Goal: Task Accomplishment & Management: Manage account settings

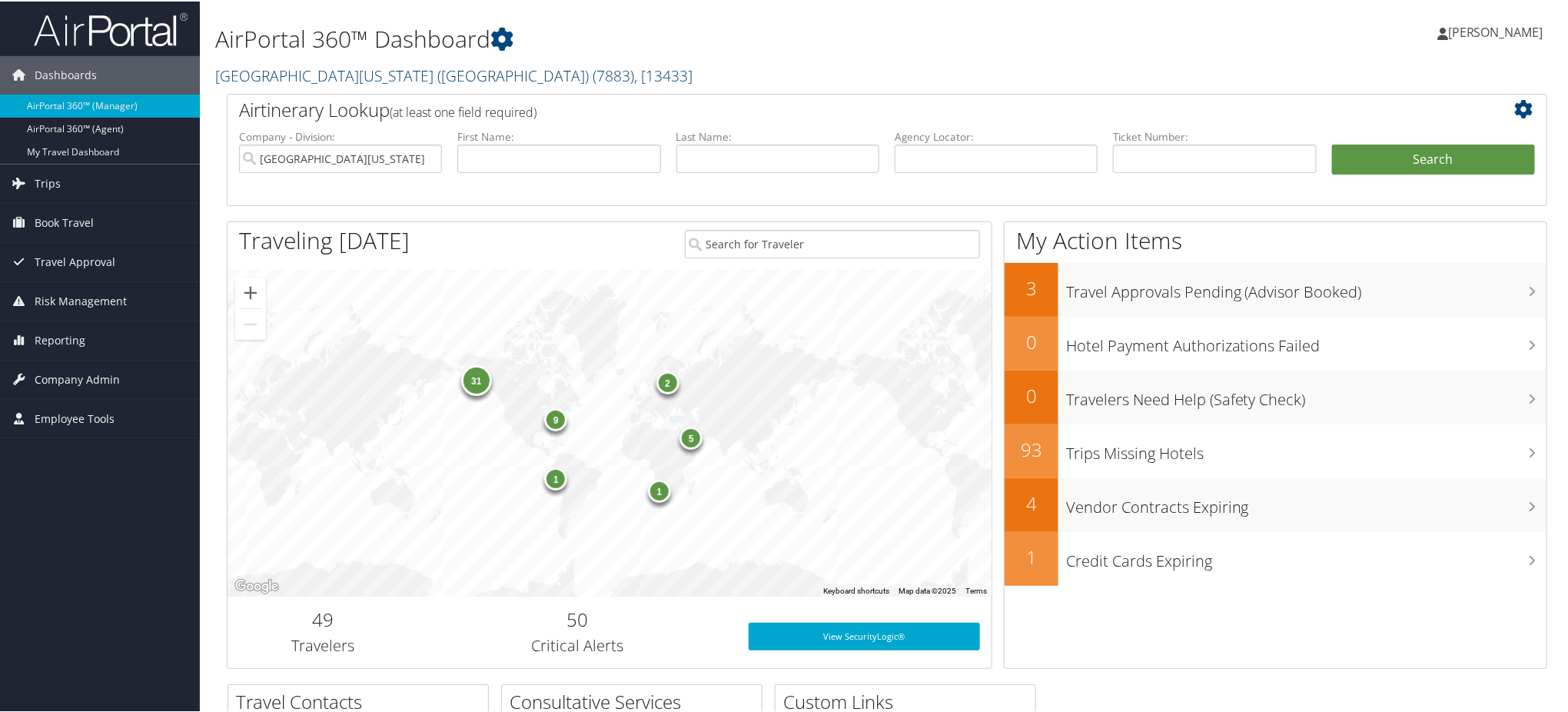
click at [593, 77] on span "( 7883 )" at bounding box center [614, 73] width 42 height 21
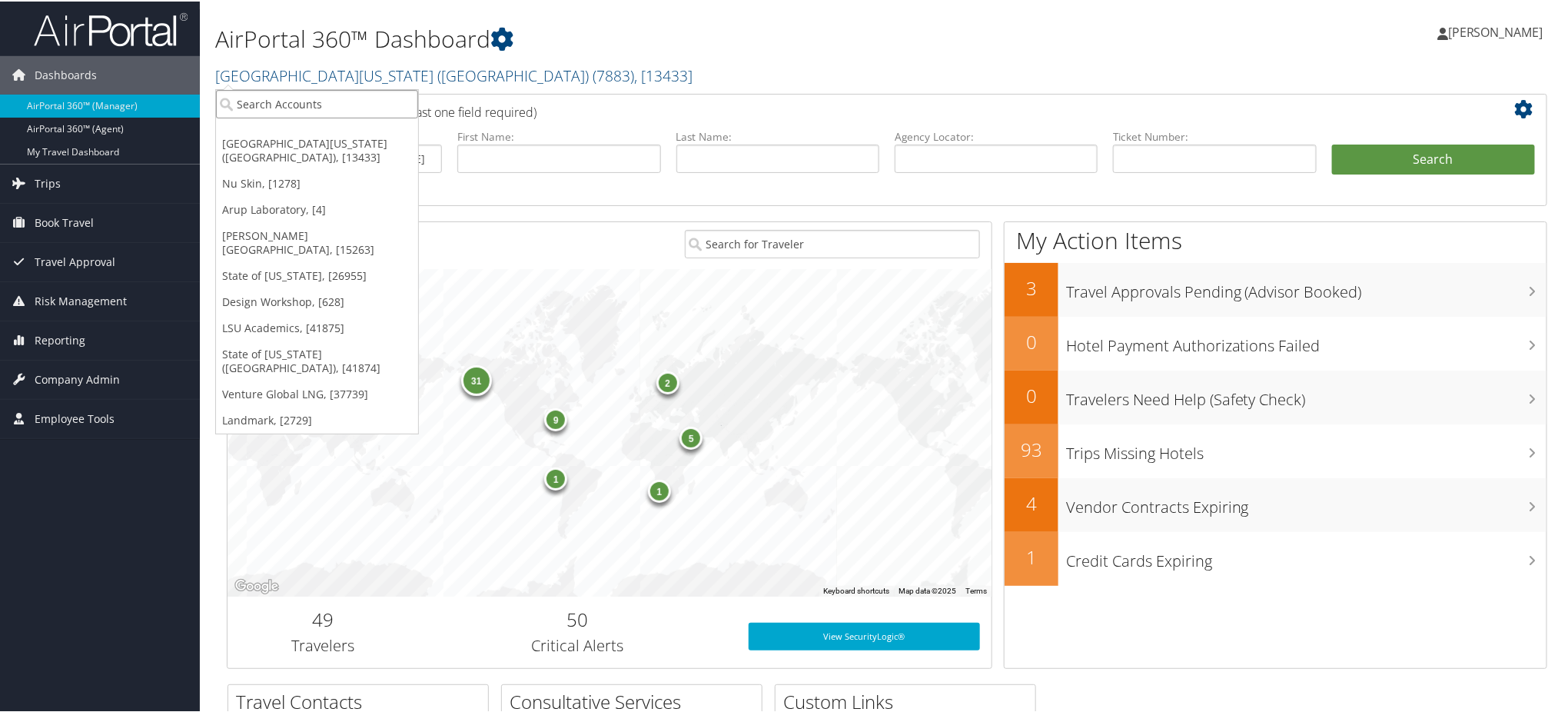
click at [349, 112] on input "search" at bounding box center [317, 102] width 203 height 29
type input "university of den"
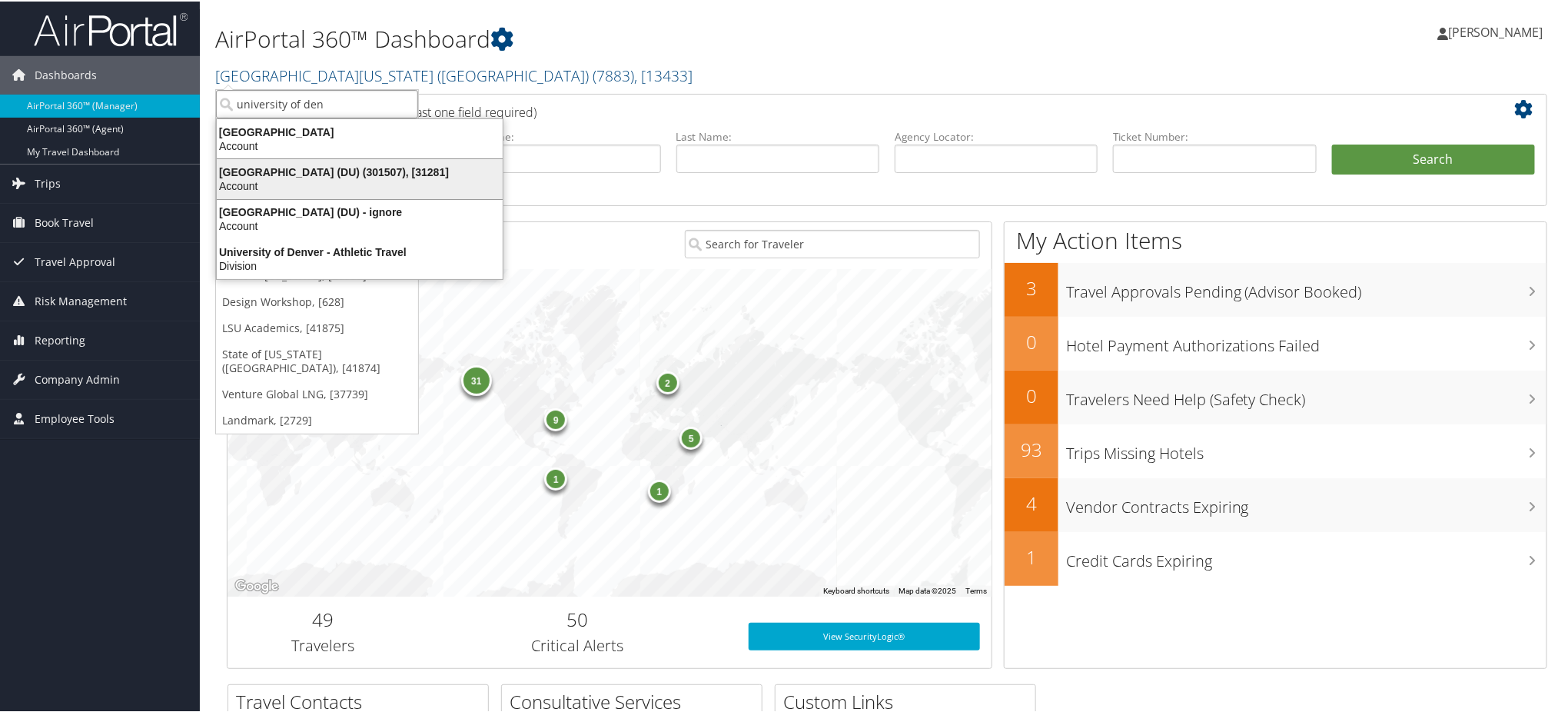
click at [299, 169] on div "University of Denver (DU) (301507), [31281]" at bounding box center [359, 171] width 305 height 14
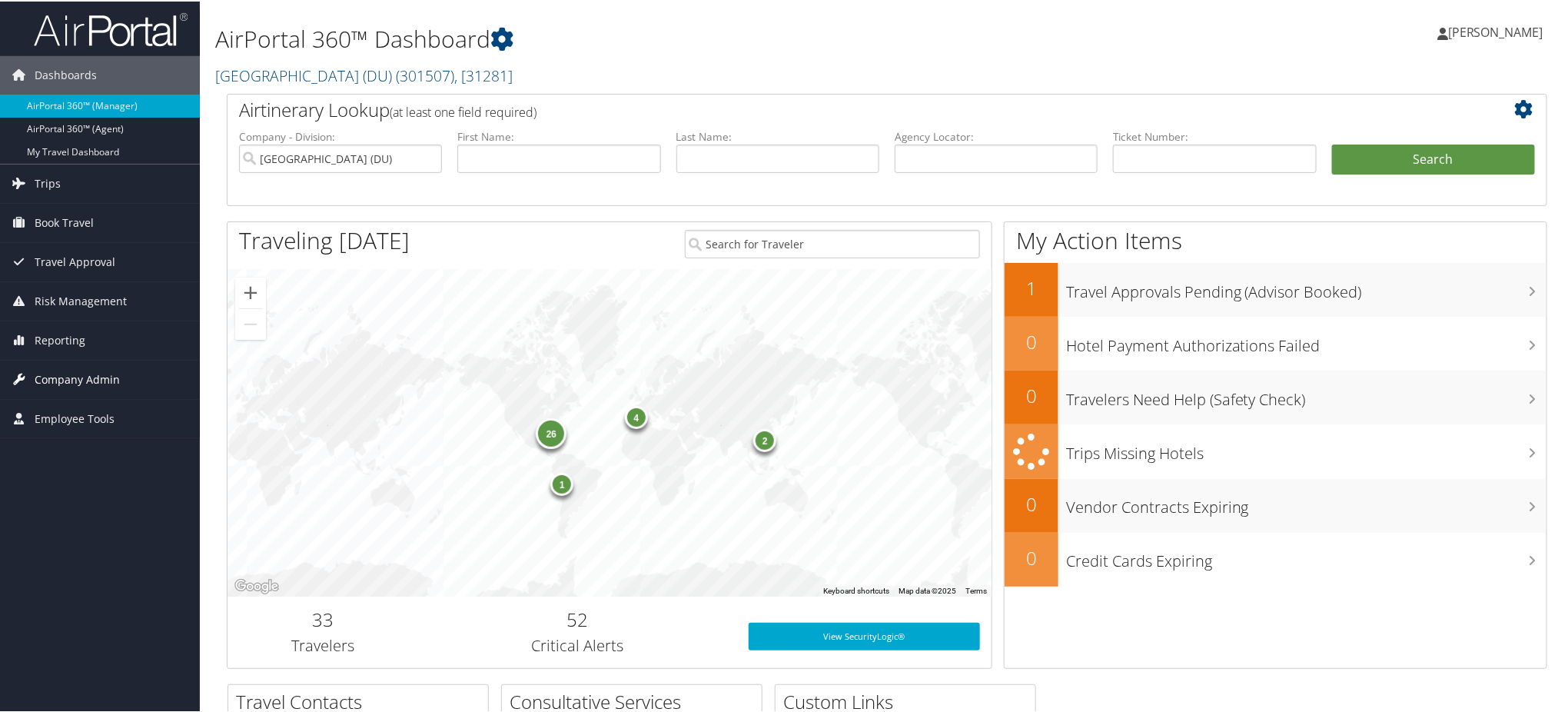
click at [114, 379] on span "Company Admin" at bounding box center [77, 377] width 85 height 39
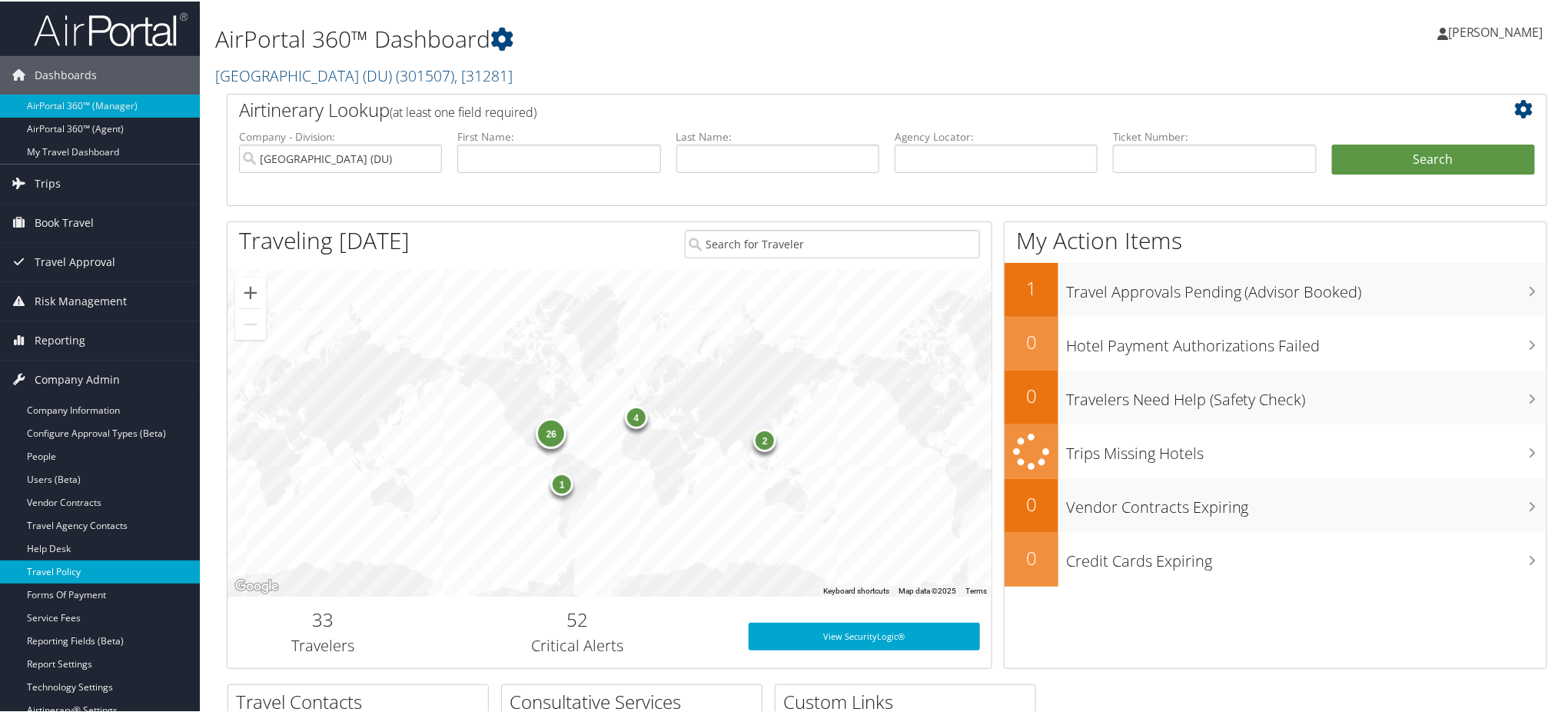
click at [86, 573] on link "Travel Policy" at bounding box center [99, 570] width 200 height 23
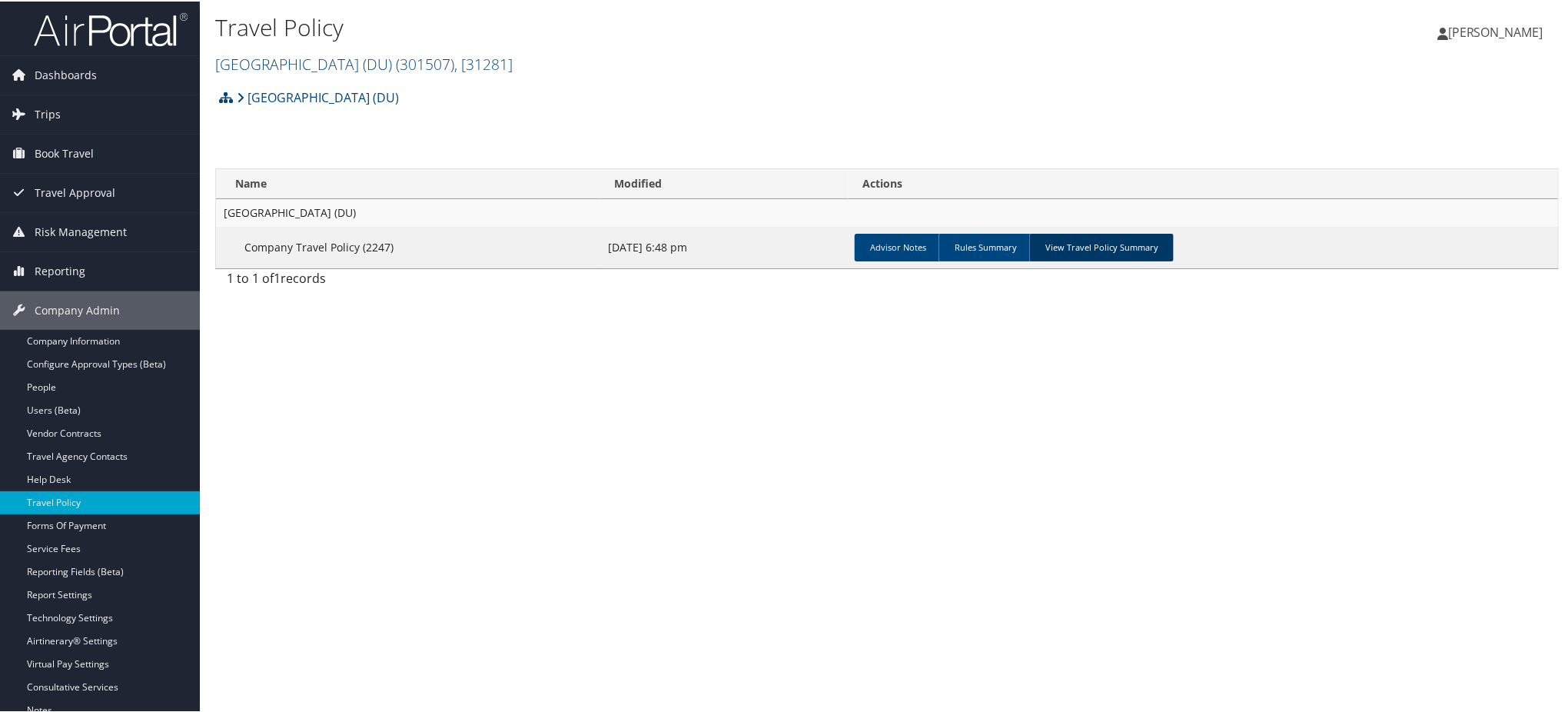
click at [1086, 251] on link "View Travel Policy Summary" at bounding box center [1101, 246] width 145 height 28
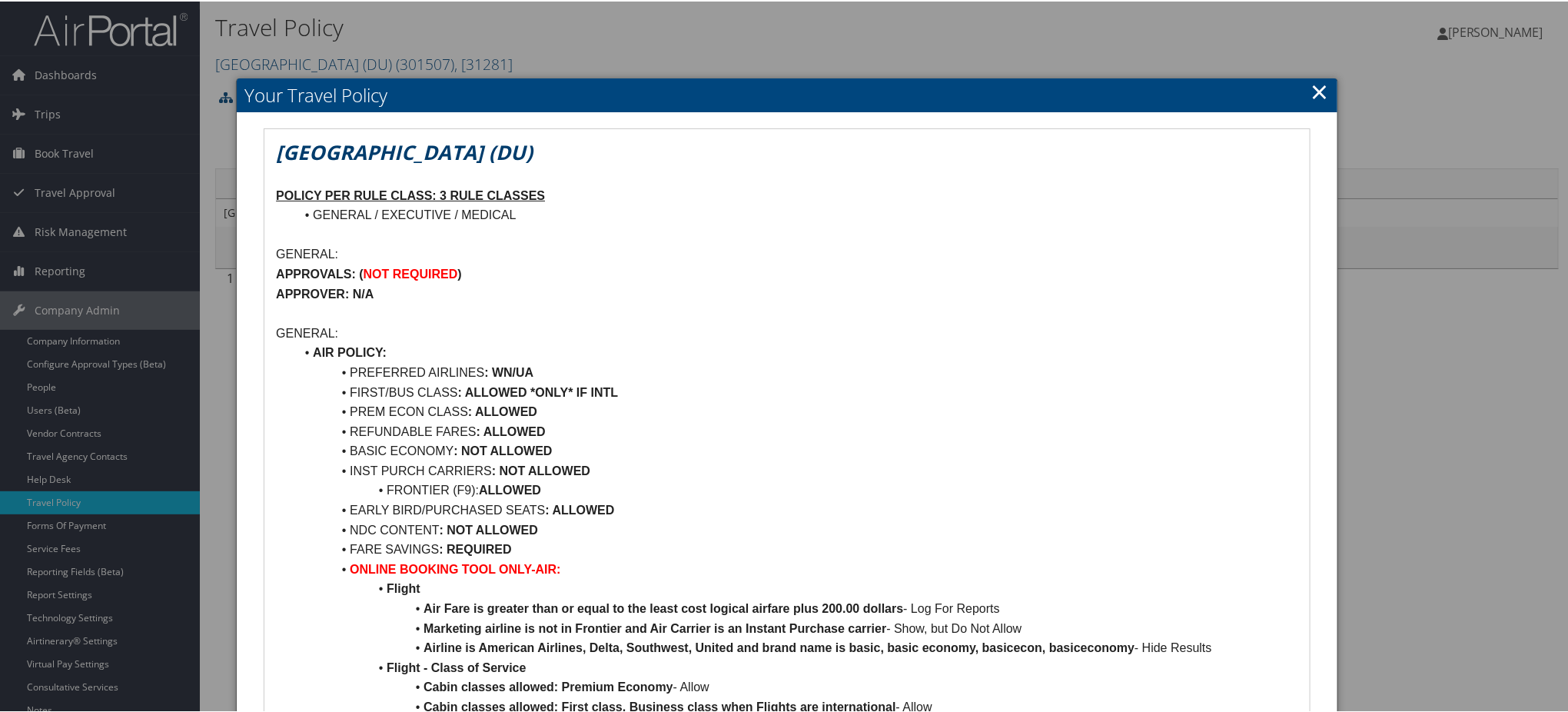
click at [1323, 90] on link "×" at bounding box center [1320, 89] width 18 height 31
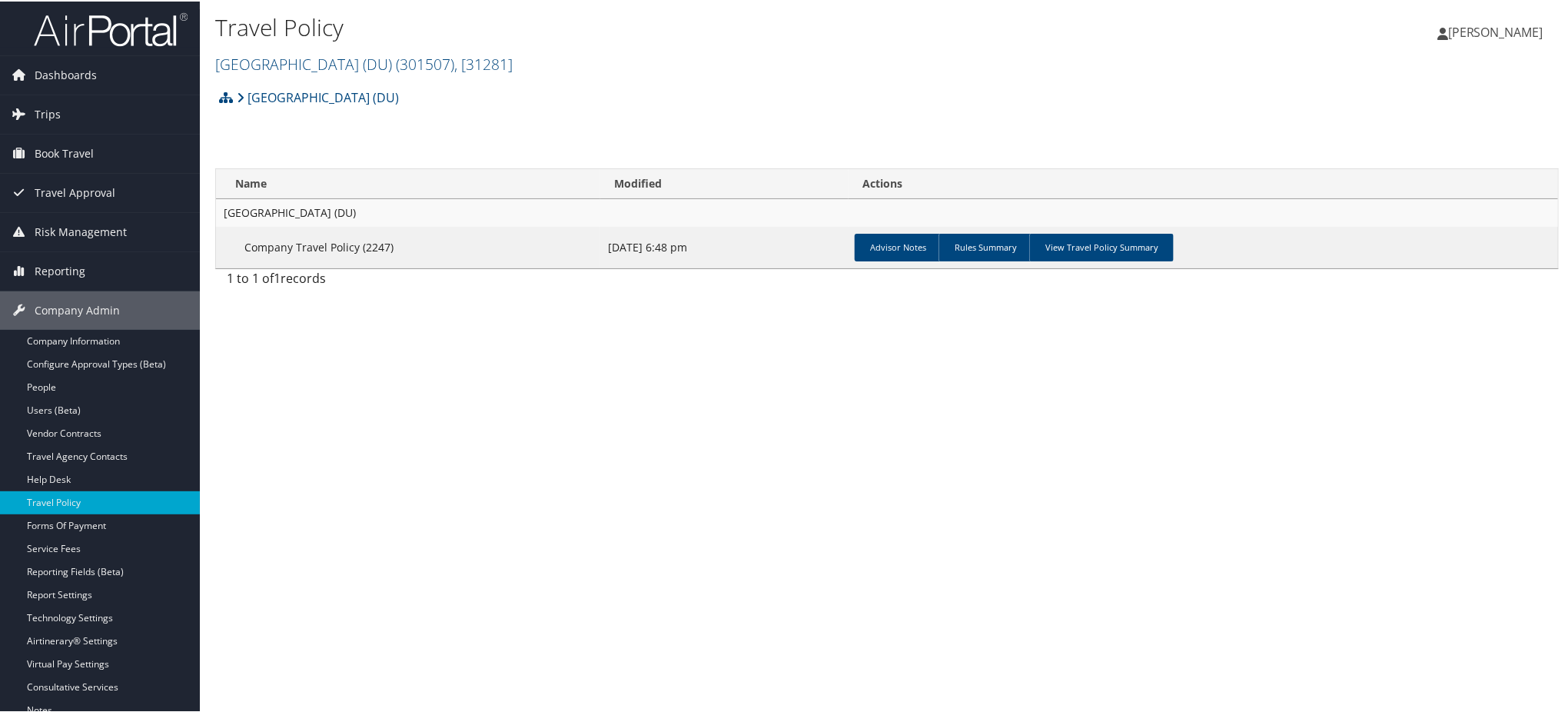
click at [153, 40] on img at bounding box center [110, 28] width 154 height 36
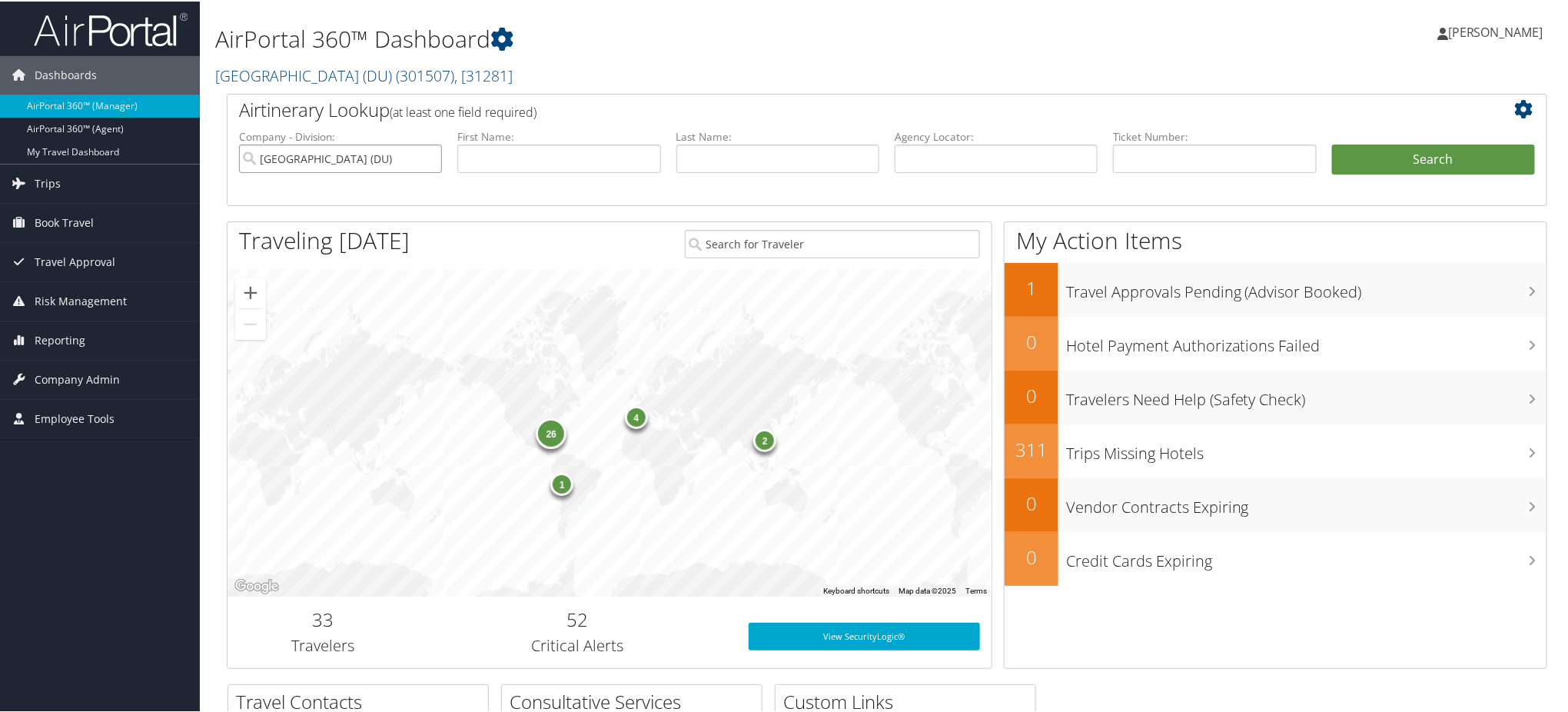
click at [429, 157] on input "[GEOGRAPHIC_DATA] (DU)" at bounding box center [341, 157] width 203 height 29
click at [1068, 161] on input "text" at bounding box center [996, 157] width 203 height 29
paste input "DCL0WB"
type input "DCL0WB"
click at [1365, 165] on button "Search" at bounding box center [1433, 158] width 203 height 31
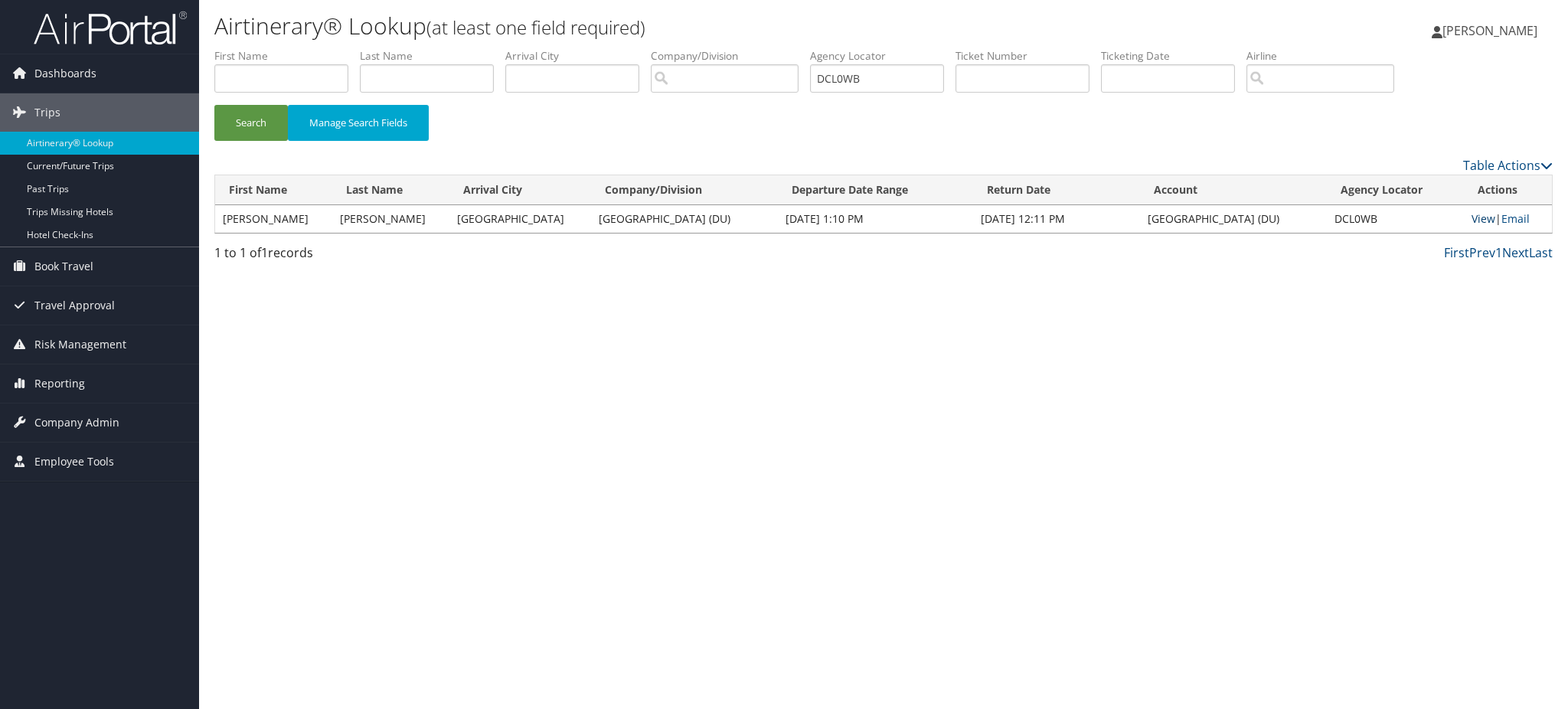
click at [1472, 220] on link "View" at bounding box center [1484, 219] width 24 height 15
drag, startPoint x: 892, startPoint y: 80, endPoint x: 395, endPoint y: 127, distance: 499.2
click at [402, 127] on form "First Name Last Name Departure City Arrival City Company/Division Airport/City …" at bounding box center [883, 102] width 1338 height 107
paste input "KLW4"
type input "DCKLW4"
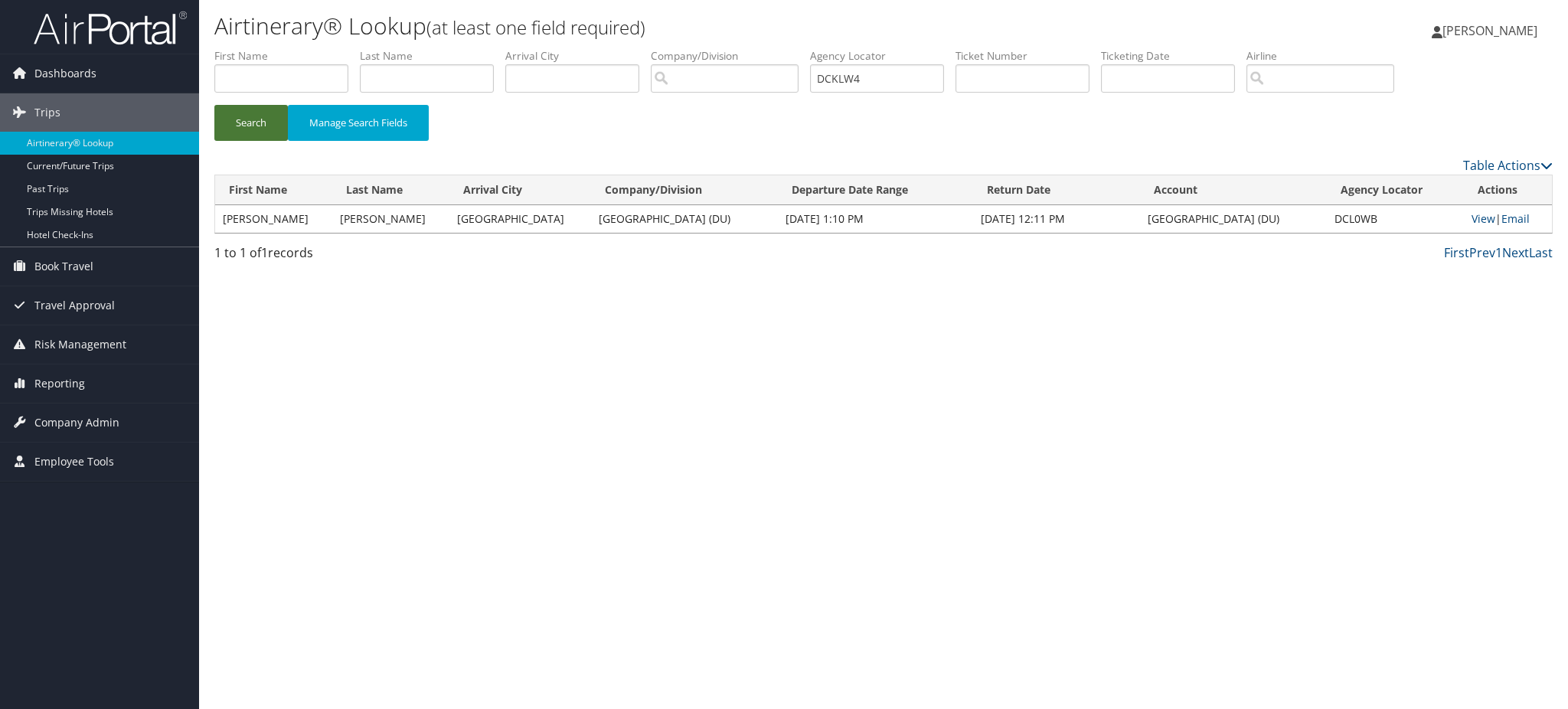
click at [242, 122] on button "Search" at bounding box center [251, 123] width 73 height 36
click at [1475, 216] on link "View" at bounding box center [1484, 219] width 24 height 15
drag, startPoint x: 117, startPoint y: 25, endPoint x: 151, endPoint y: 39, distance: 36.8
click at [117, 25] on img at bounding box center [110, 28] width 153 height 36
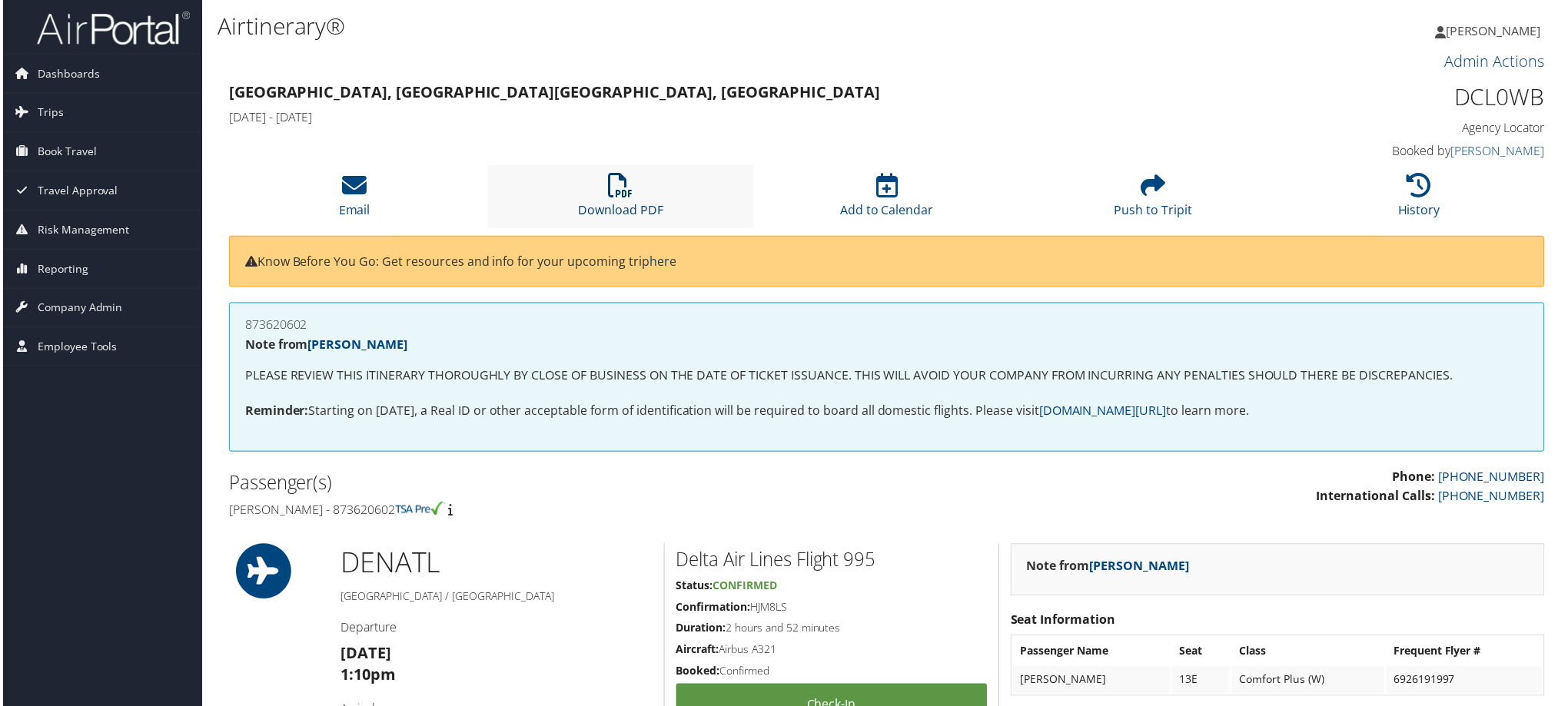
click at [620, 208] on link "Download PDF" at bounding box center [620, 200] width 85 height 37
click at [612, 210] on link "Download PDF" at bounding box center [620, 200] width 85 height 37
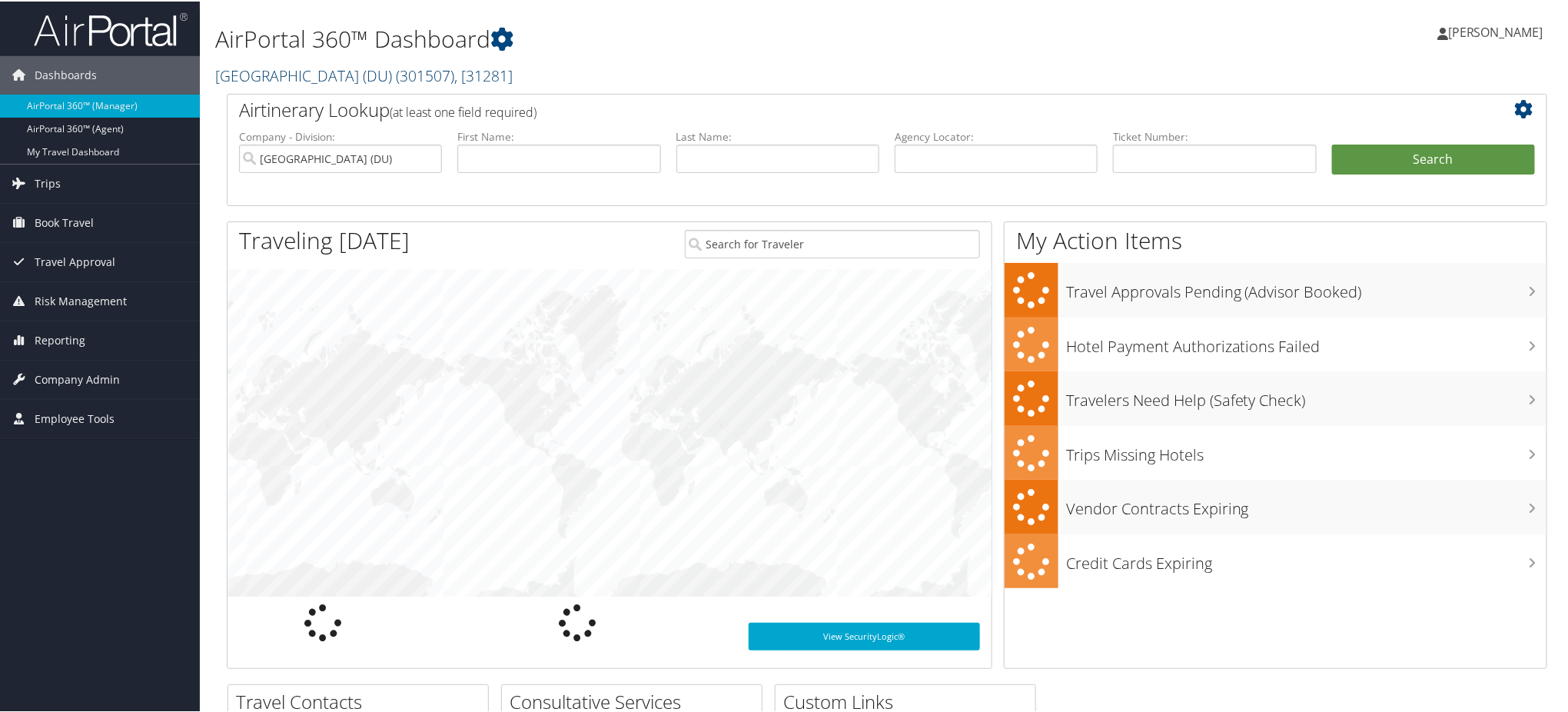
click at [349, 77] on link "University of Denver (DU) ( 301507 ) , [ 31281 ]" at bounding box center [364, 73] width 298 height 21
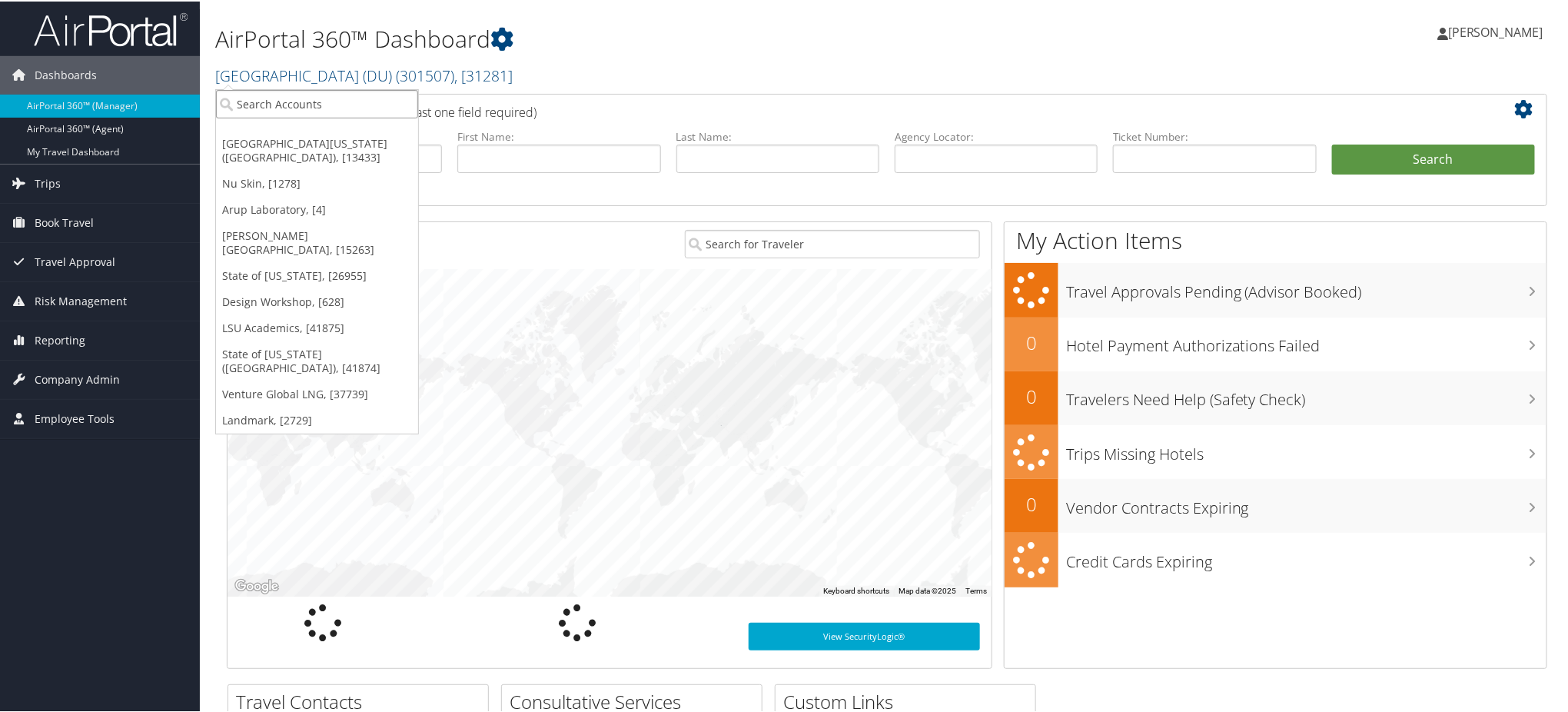
click at [331, 106] on input "search" at bounding box center [317, 102] width 203 height 29
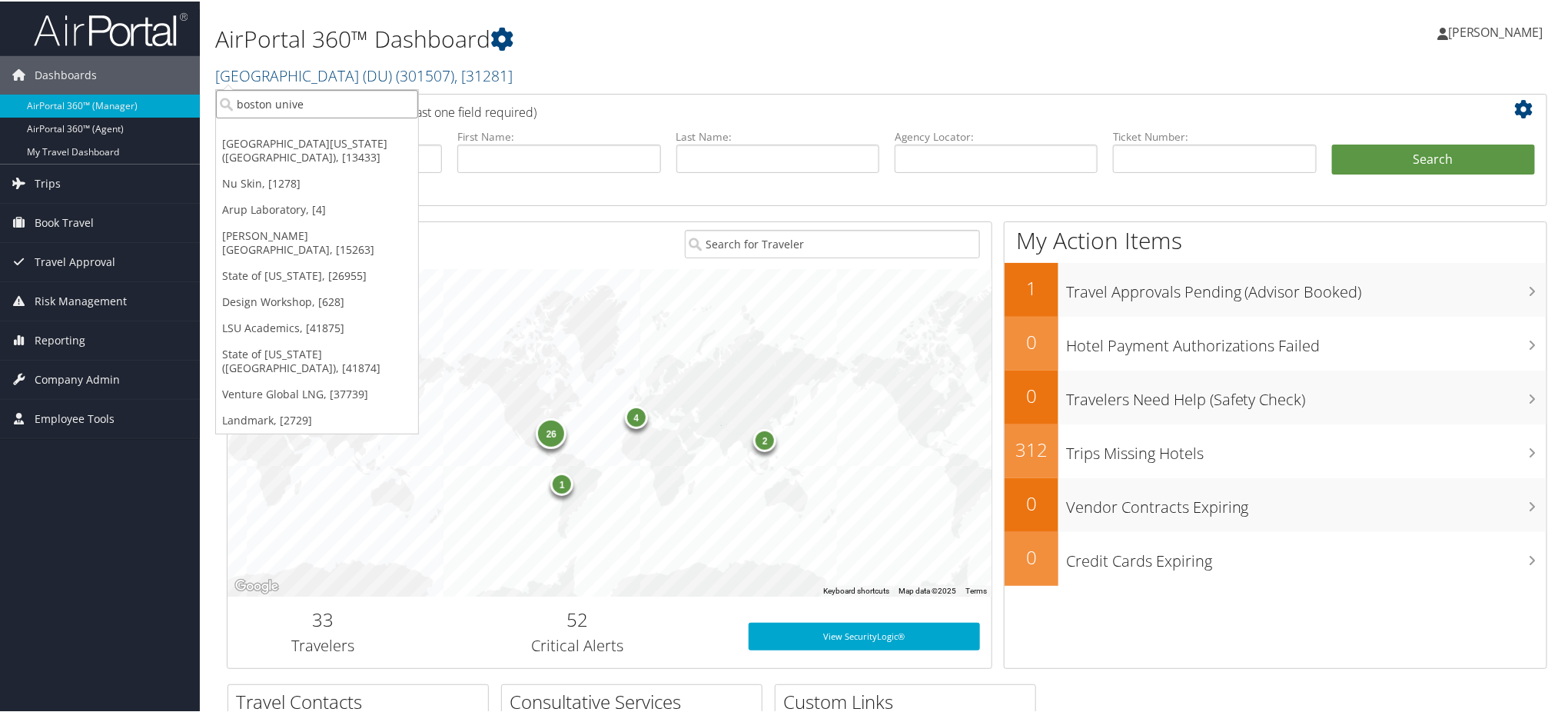
type input "boston univer"
click at [330, 124] on div "TBC - Boston University (BU) (301946), [26759]" at bounding box center [368, 131] width 323 height 14
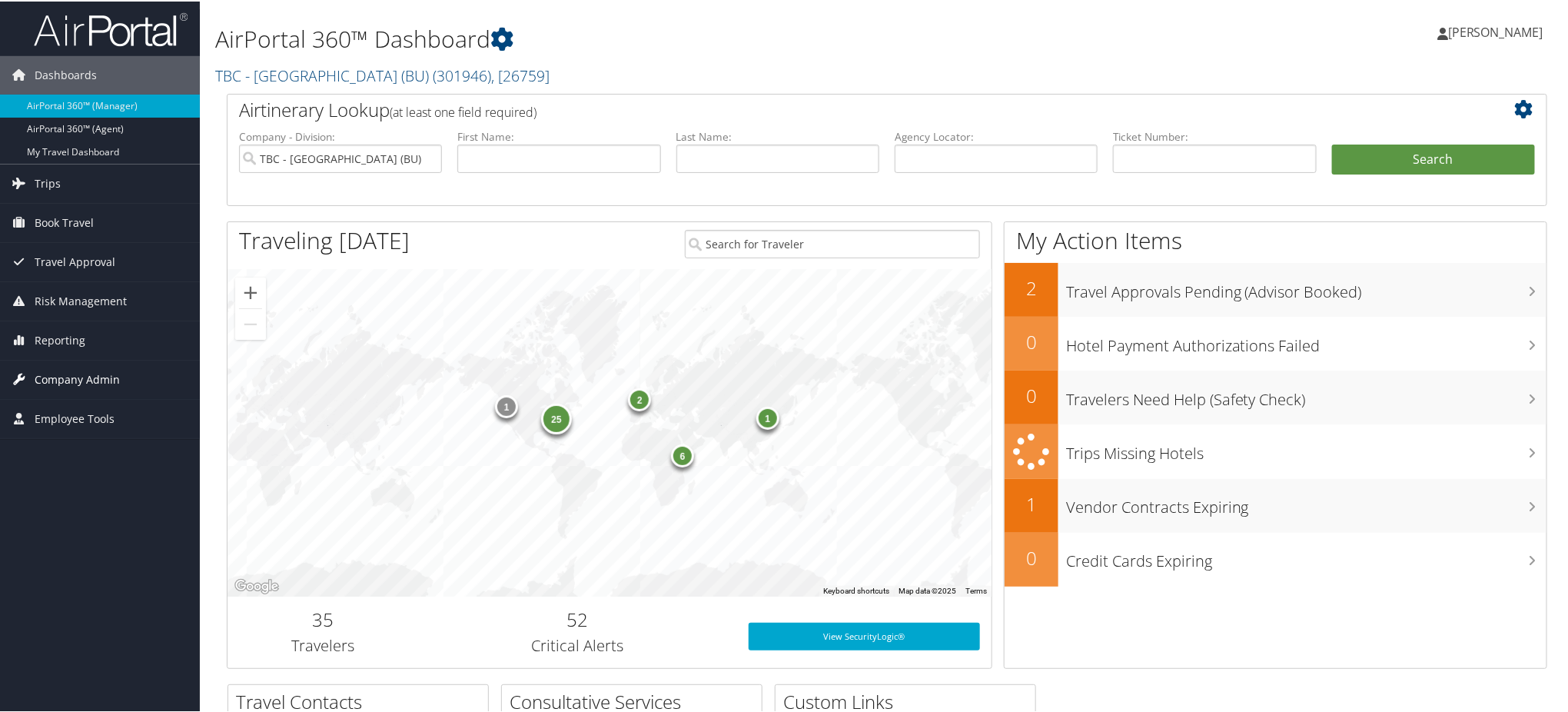
click at [74, 379] on span "Company Admin" at bounding box center [77, 377] width 85 height 39
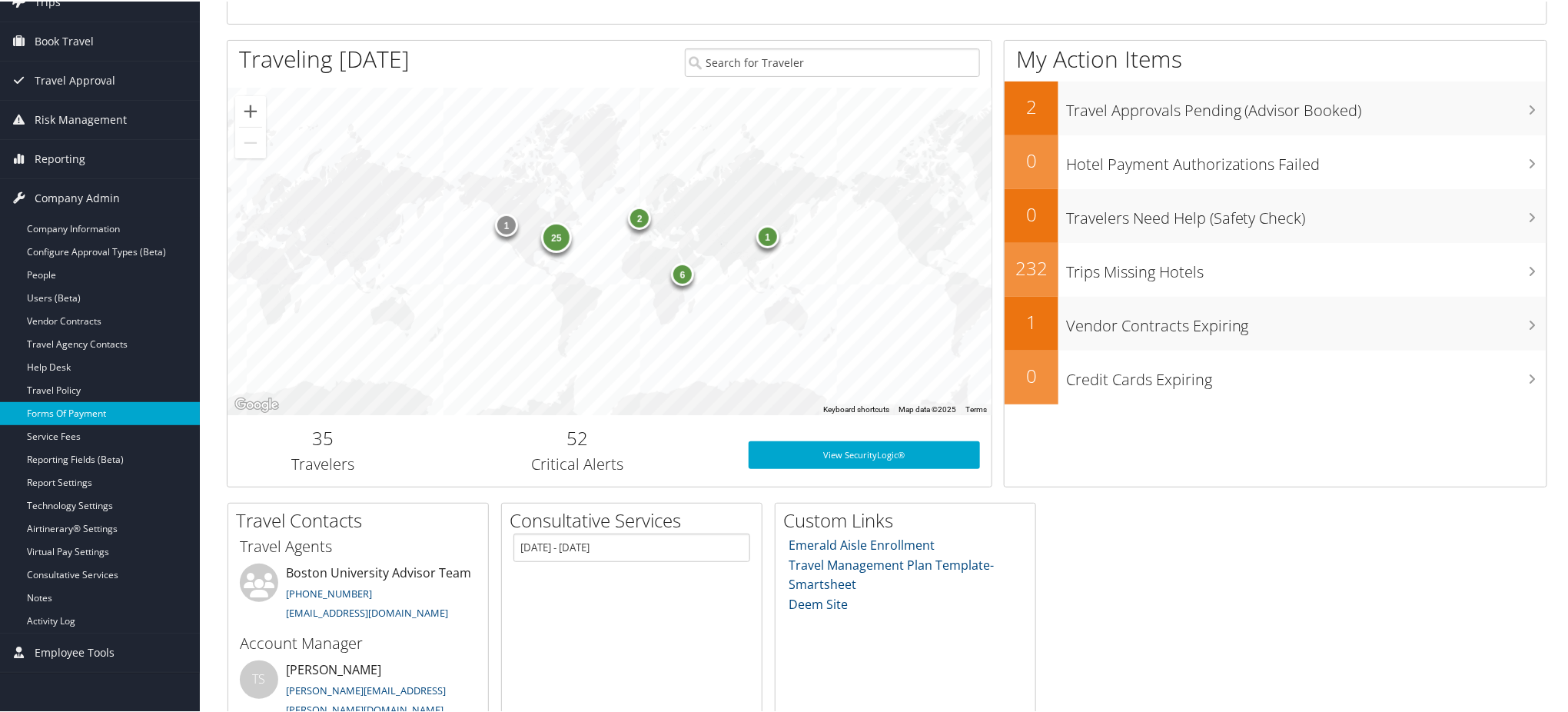
scroll to position [205, 0]
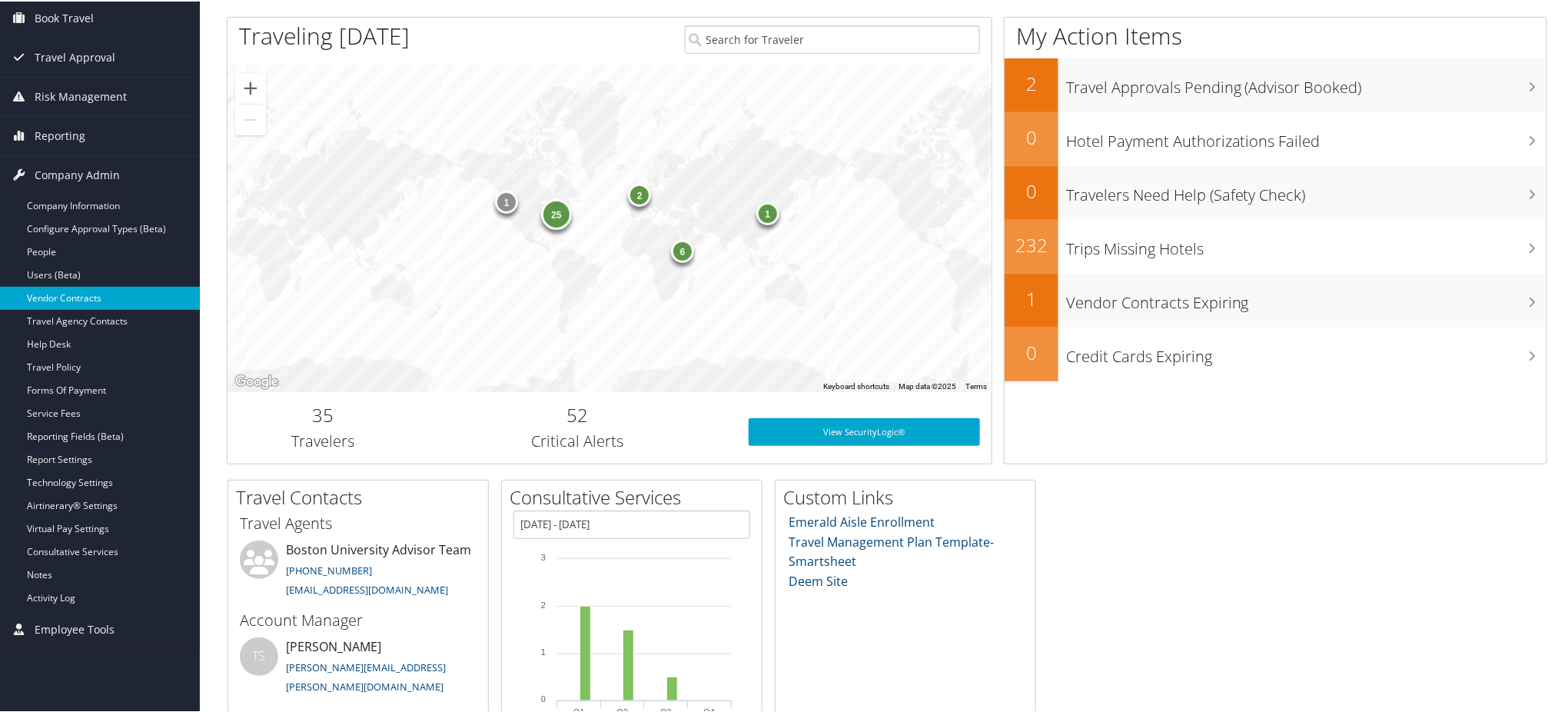
click at [100, 295] on link "Vendor Contracts" at bounding box center [99, 296] width 200 height 23
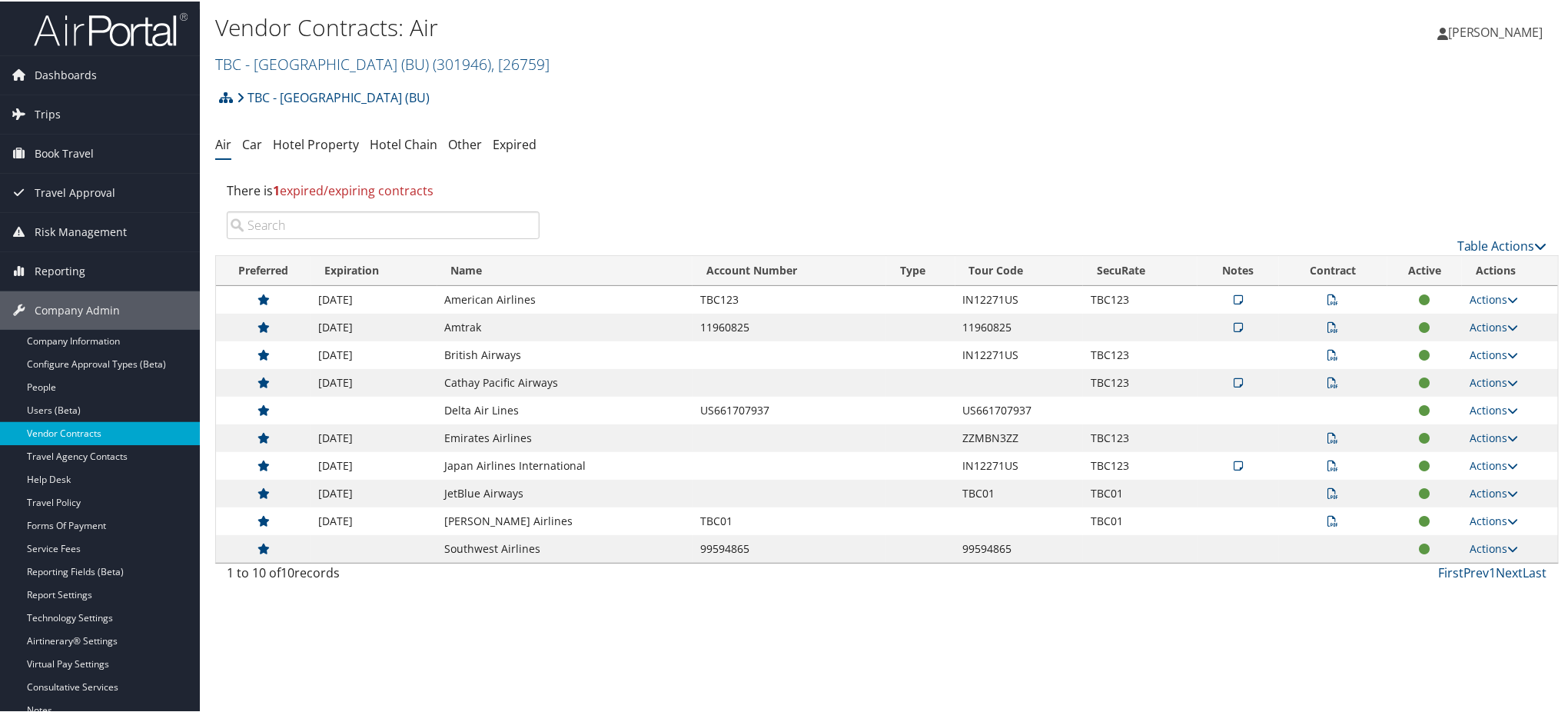
click at [86, 434] on link "Vendor Contracts" at bounding box center [99, 431] width 200 height 23
click at [511, 140] on link "Expired" at bounding box center [514, 142] width 44 height 17
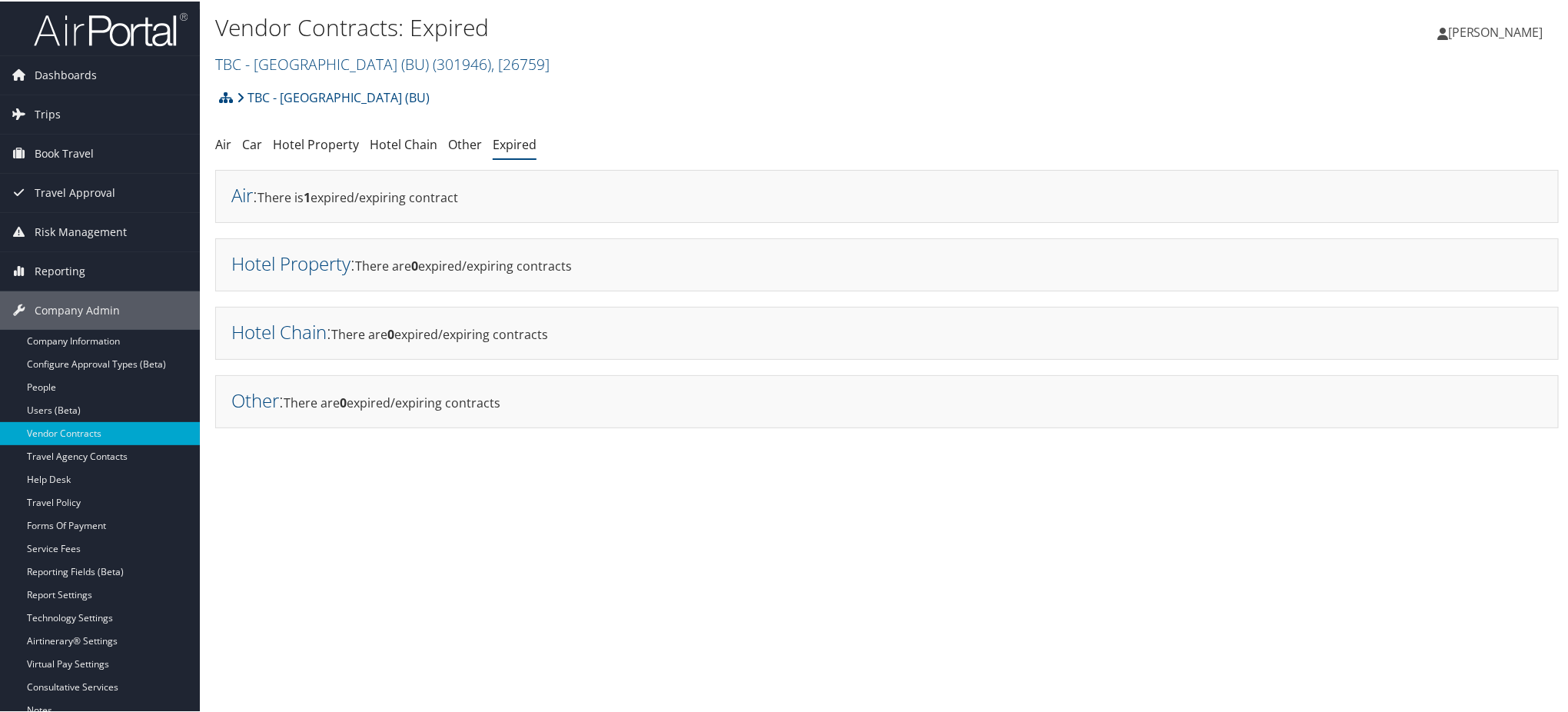
drag, startPoint x: 302, startPoint y: 199, endPoint x: 310, endPoint y: 198, distance: 8.1
click at [310, 198] on div "Air : There is 1 expired/expiring contract" at bounding box center [887, 195] width 1344 height 53
click at [326, 196] on div "Air : There is 1 expired/expiring contract" at bounding box center [887, 195] width 1344 height 53
click at [372, 195] on div "Air : There is 1 expired/expiring contract" at bounding box center [887, 195] width 1344 height 53
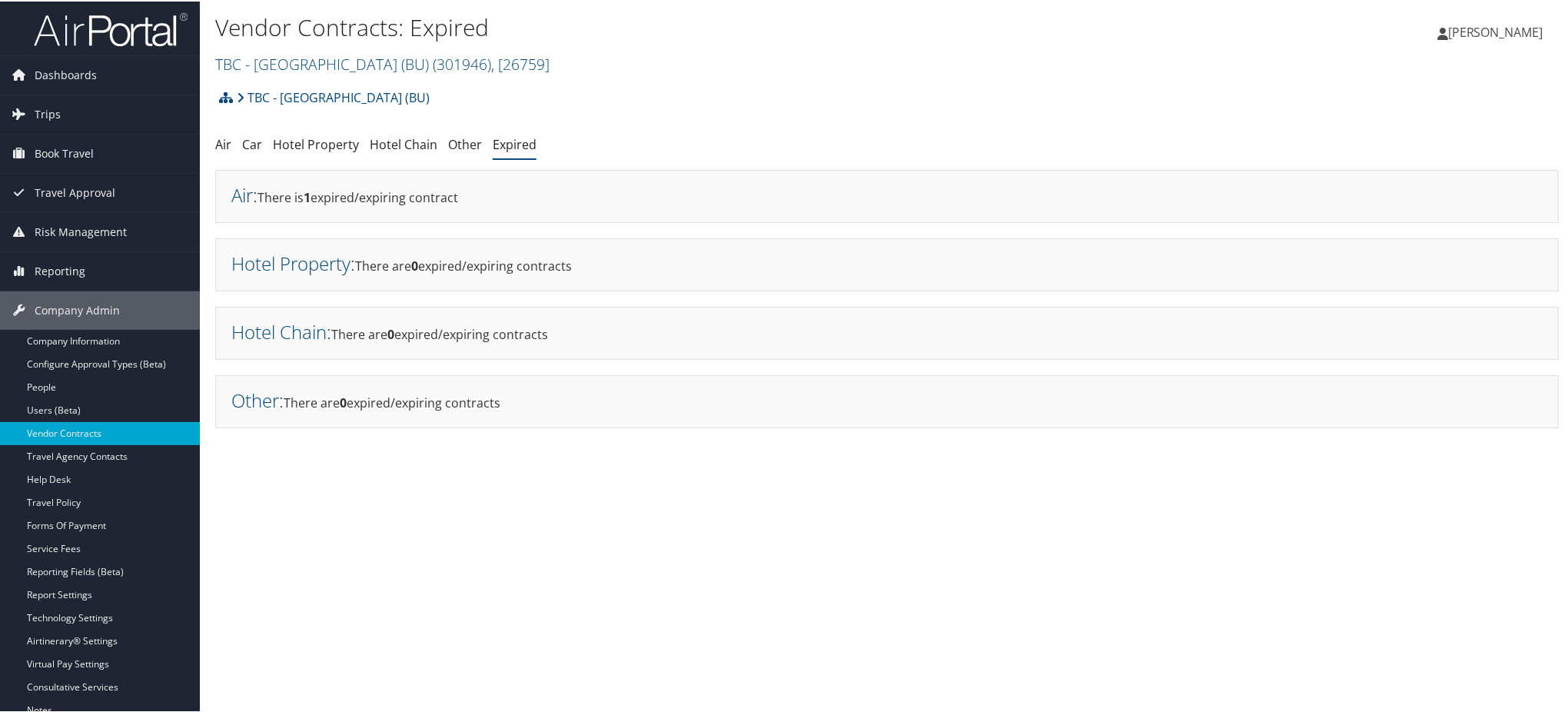
click at [413, 194] on div "Air : There is 1 expired/expiring contract" at bounding box center [887, 195] width 1344 height 53
click at [413, 193] on div "Air : There is 1 expired/expiring contract" at bounding box center [887, 195] width 1344 height 53
drag, startPoint x: 438, startPoint y: 191, endPoint x: 620, endPoint y: 197, distance: 182.1
click at [440, 191] on div "Air : There is 1 expired/expiring contract" at bounding box center [887, 195] width 1344 height 53
click at [224, 144] on link "Air" at bounding box center [223, 142] width 16 height 17
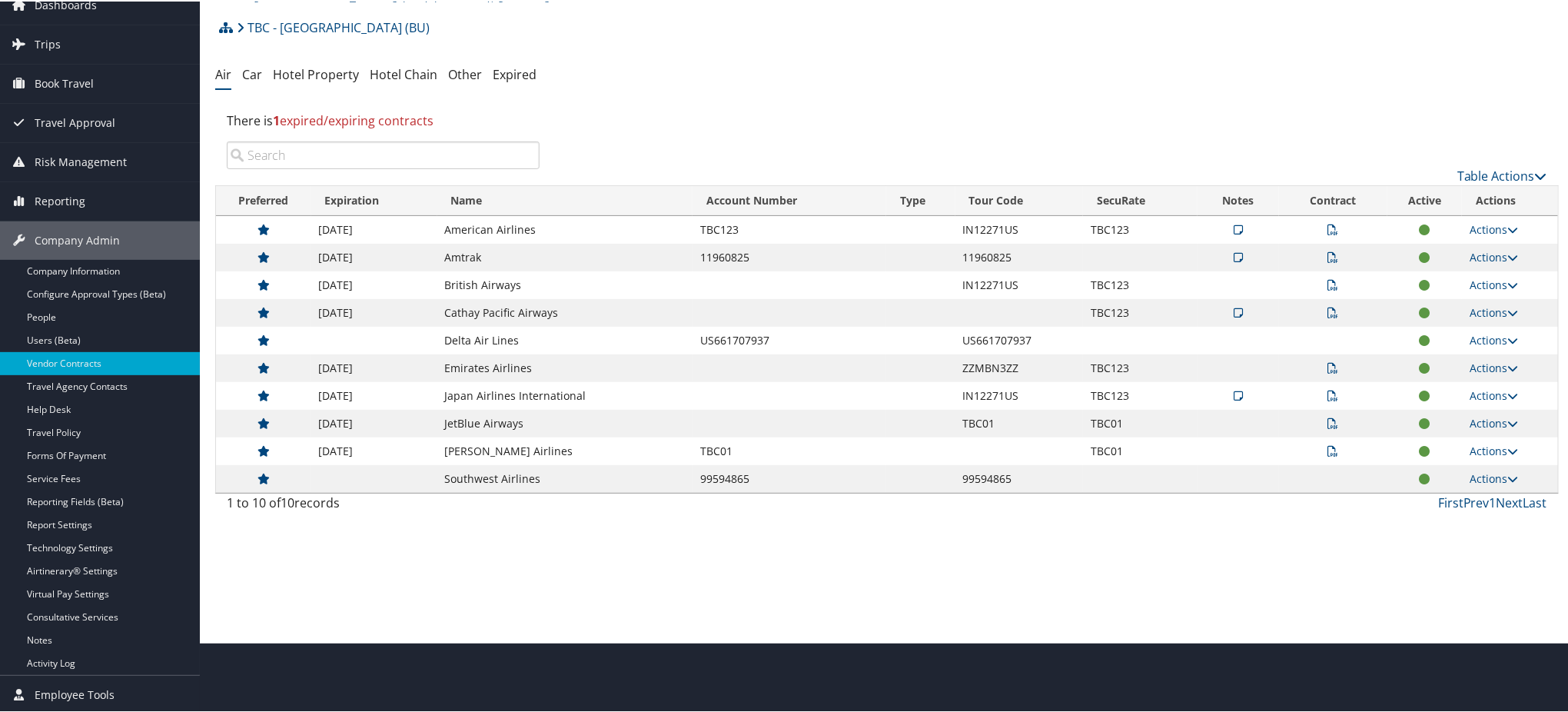
scroll to position [71, 0]
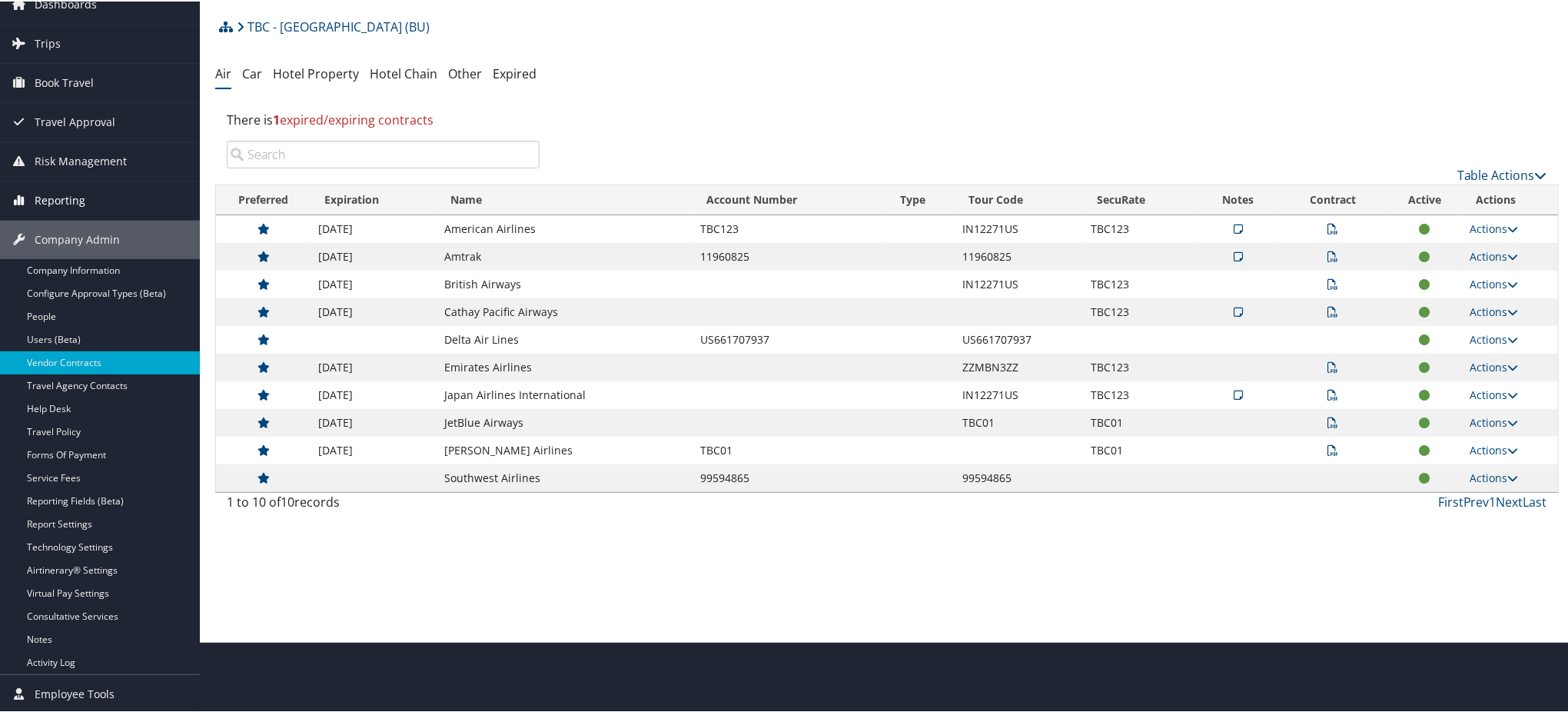
click at [90, 201] on link "Reporting" at bounding box center [99, 199] width 200 height 39
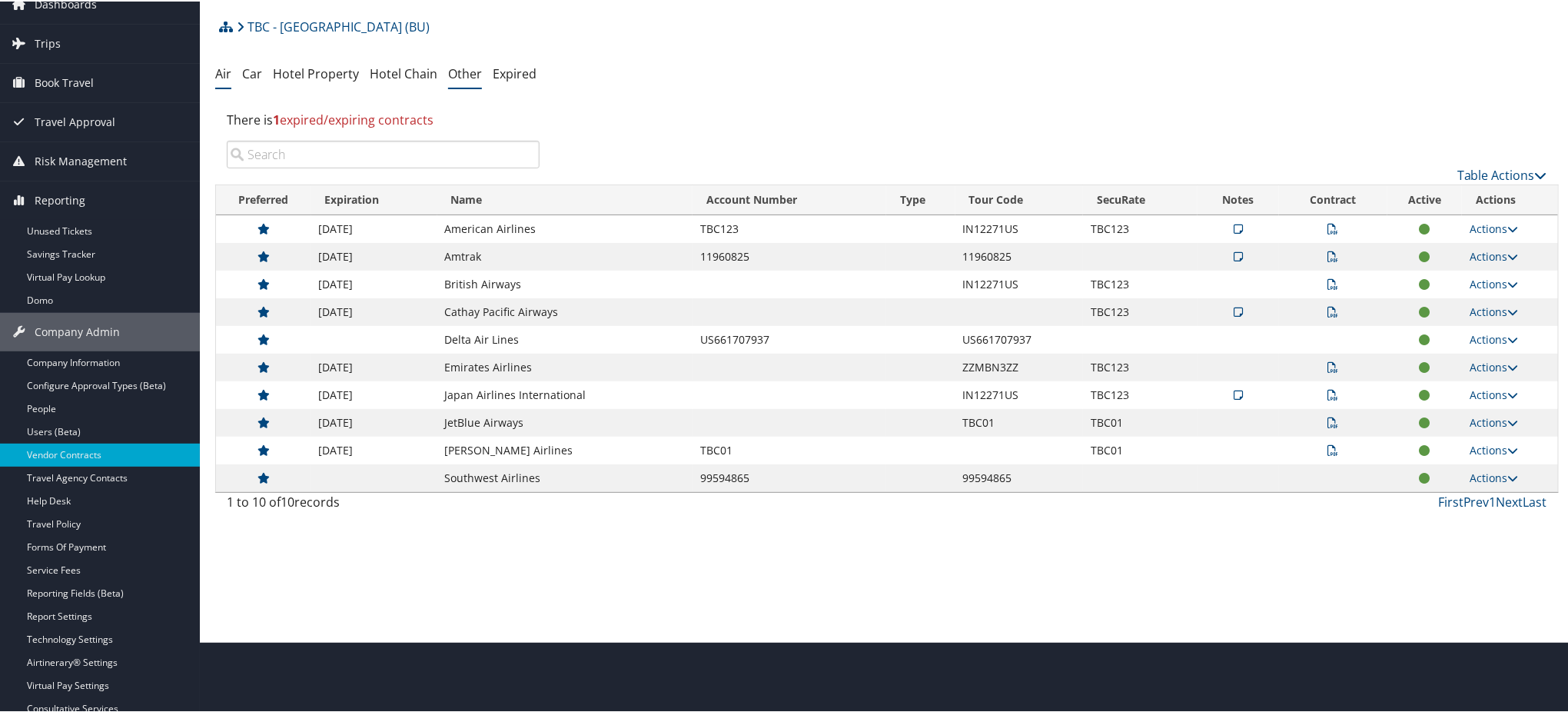
click at [463, 74] on link "Other" at bounding box center [465, 71] width 34 height 17
